Goal: Find contact information: Find contact information

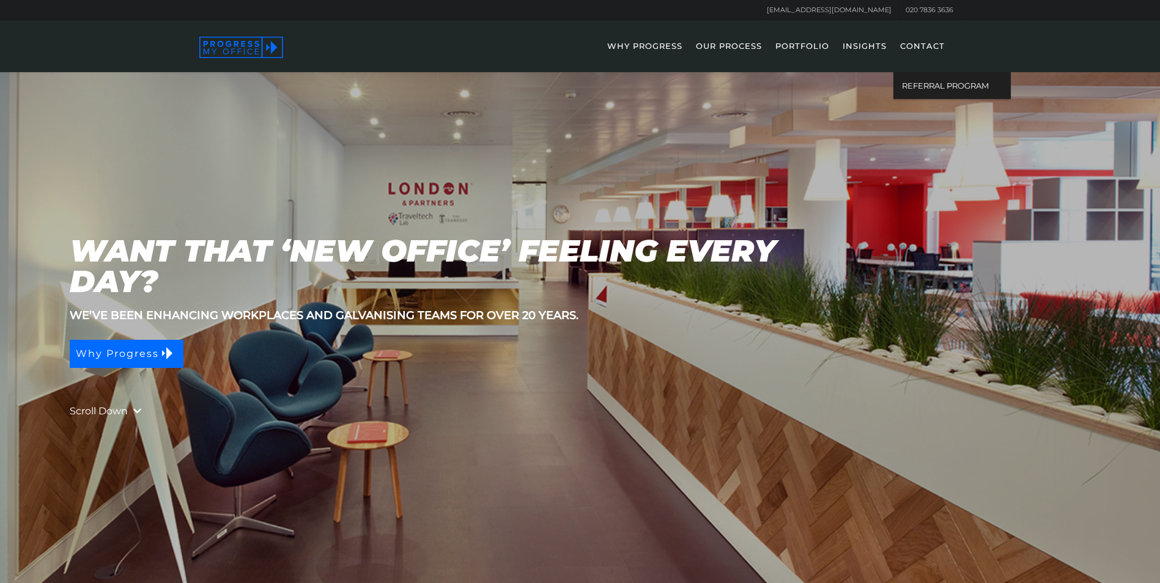
click at [913, 45] on link "CONTACT" at bounding box center [922, 54] width 57 height 35
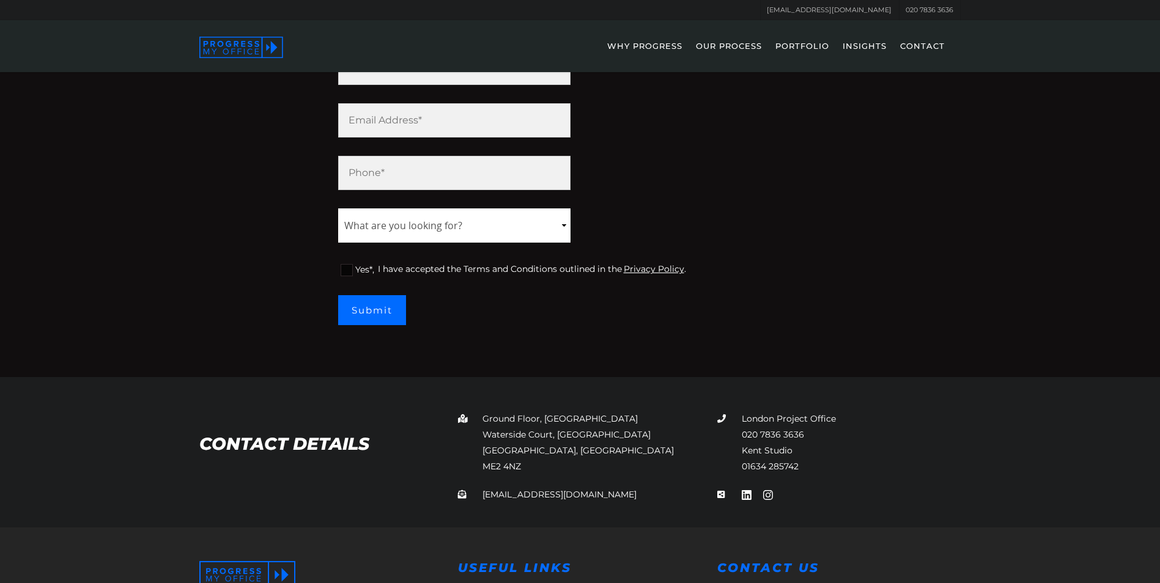
scroll to position [430, 0]
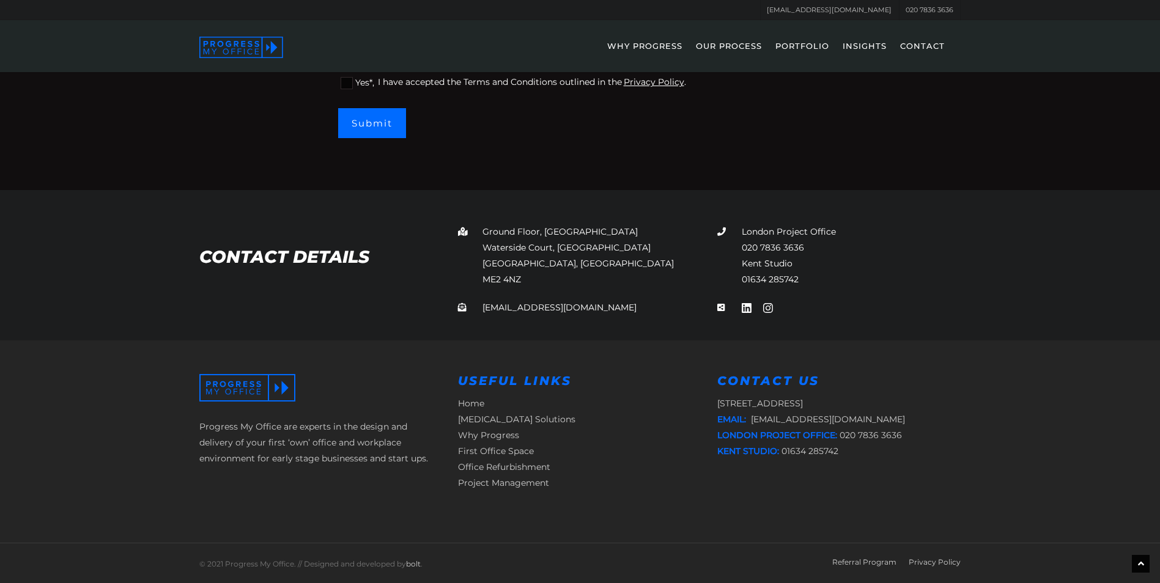
drag, startPoint x: 492, startPoint y: 276, endPoint x: 530, endPoint y: 275, distance: 37.9
click at [530, 275] on p "[GEOGRAPHIC_DATA], [STREET_ADDRESS]" at bounding box center [579, 256] width 243 height 64
click at [518, 276] on p "Ground Floor, Taunton House Waterside Court, Neptune Way Rochester, Kent ME2 4NZ" at bounding box center [579, 256] width 243 height 64
drag, startPoint x: 526, startPoint y: 275, endPoint x: 468, endPoint y: 284, distance: 58.9
click at [468, 284] on p "Ground Floor, Taunton House Waterside Court, Neptune Way Rochester, Kent ME2 4NZ" at bounding box center [579, 256] width 243 height 64
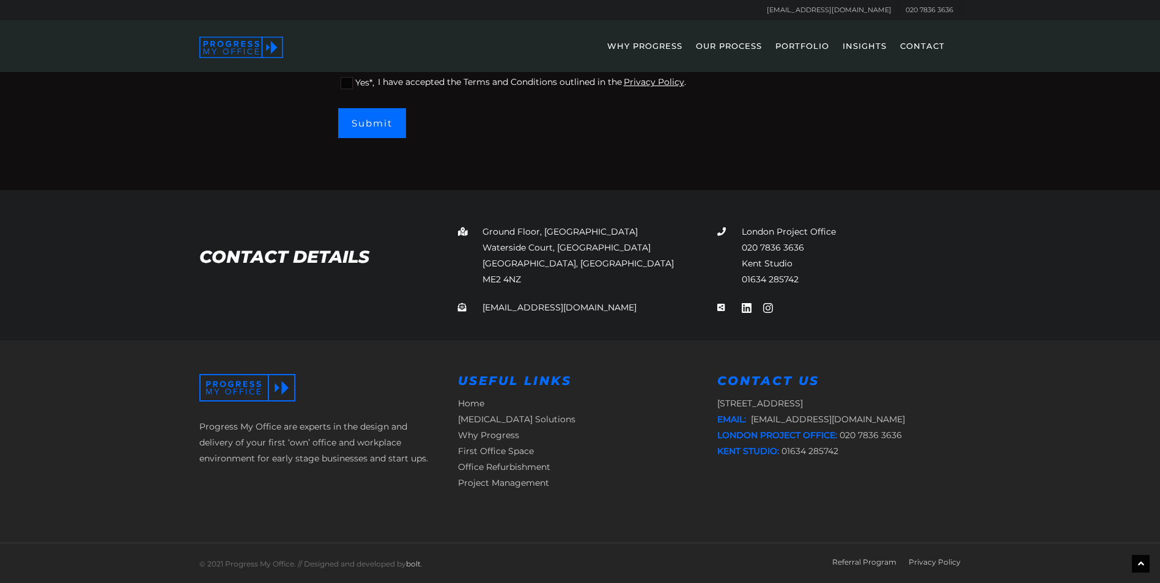
copy p "ME2 4NZ"
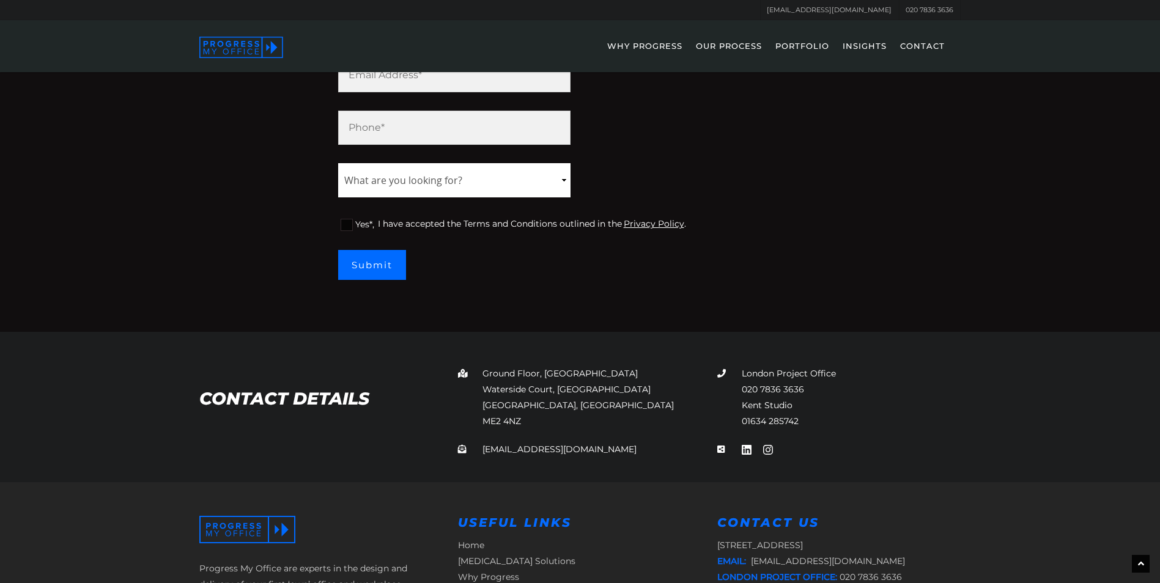
scroll to position [0, 0]
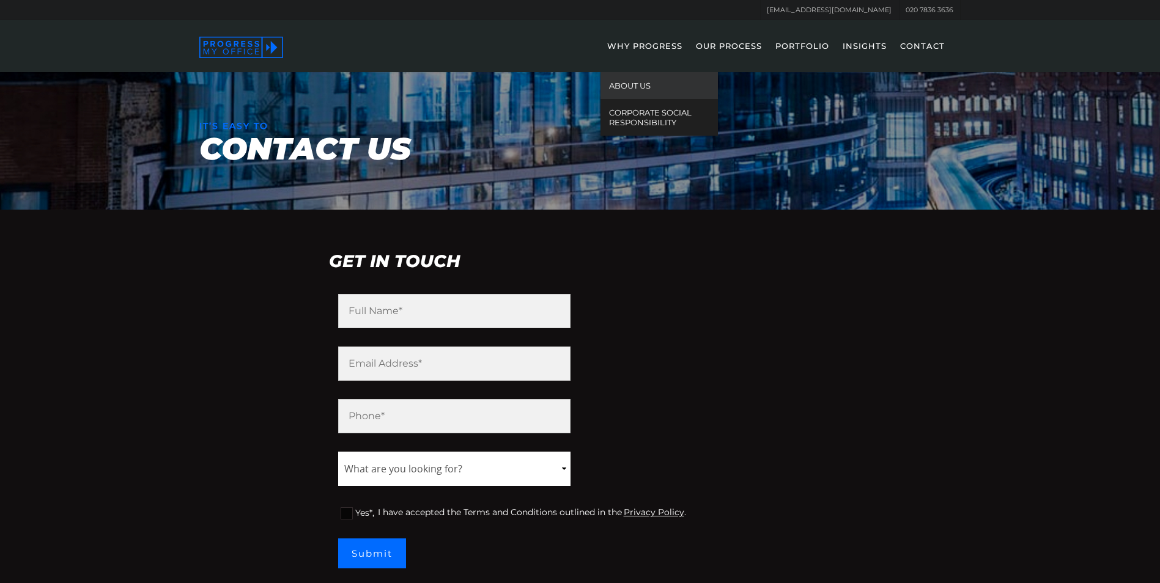
click at [638, 84] on link "ABOUT US" at bounding box center [658, 85] width 117 height 27
